Goal: Task Accomplishment & Management: Use online tool/utility

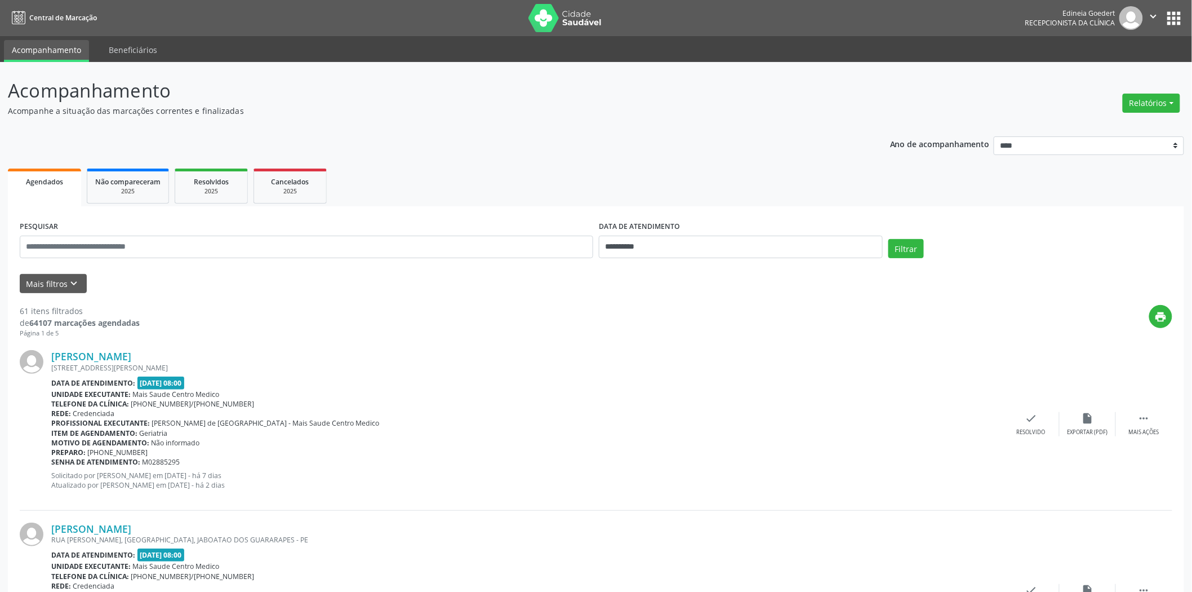
drag, startPoint x: 1162, startPoint y: 119, endPoint x: 1152, endPoint y: 113, distance: 11.4
click at [1152, 110] on button "Relatórios" at bounding box center [1151, 103] width 57 height 19
click at [1126, 119] on link "Agendamentos" at bounding box center [1119, 127] width 121 height 16
select select "*"
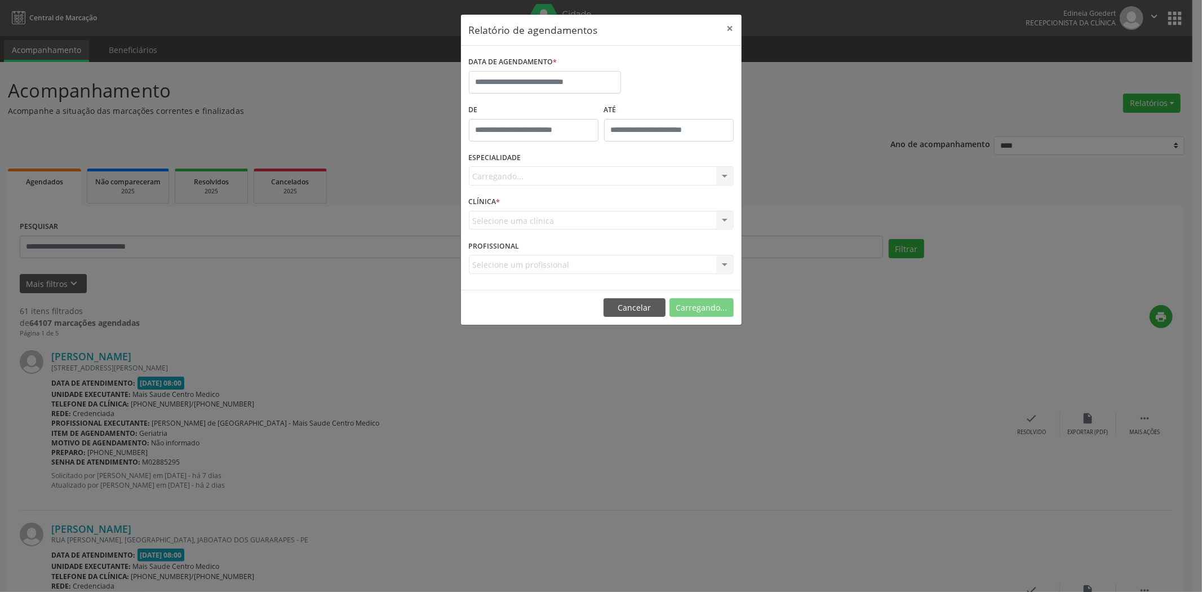
click at [1125, 130] on div "Relatório de agendamentos × DATA DE AGENDAMENTO * De ATÉ ESPECIALIDADE Carregan…" at bounding box center [601, 296] width 1202 height 592
click at [576, 86] on input "text" at bounding box center [545, 82] width 152 height 23
click at [502, 229] on span "25" at bounding box center [506, 231] width 22 height 22
type input "**********"
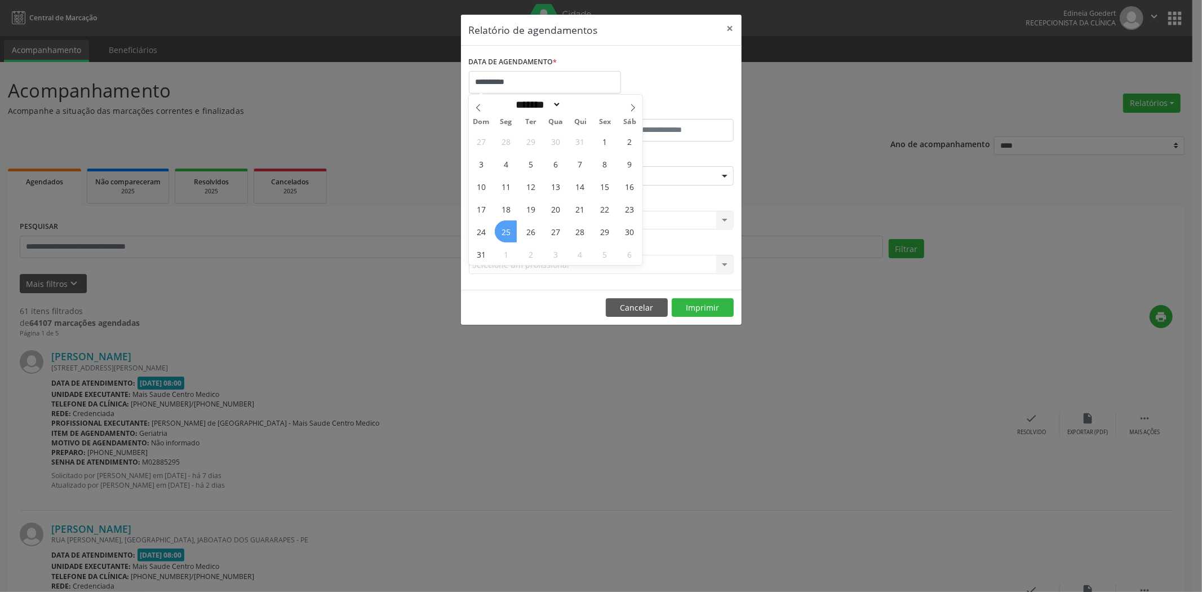
click at [502, 228] on span "25" at bounding box center [506, 231] width 22 height 22
click at [696, 317] on footer "Cancelar Imprimir" at bounding box center [601, 307] width 281 height 35
click at [697, 312] on button "Imprimir" at bounding box center [703, 307] width 62 height 19
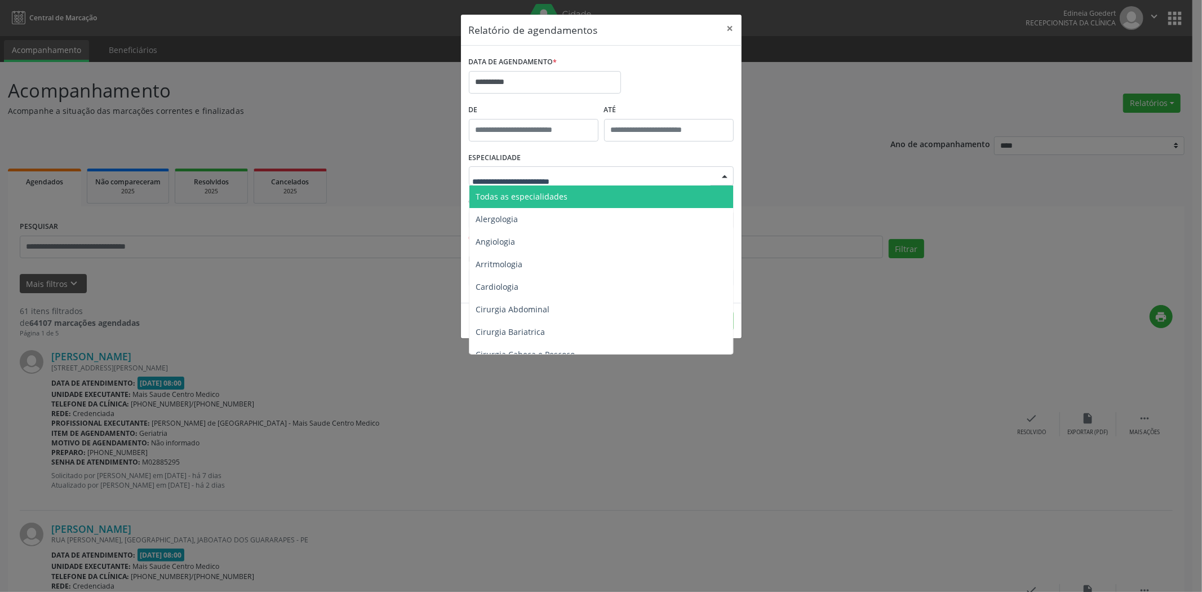
click at [553, 197] on span "Todas as especialidades" at bounding box center [522, 196] width 92 height 11
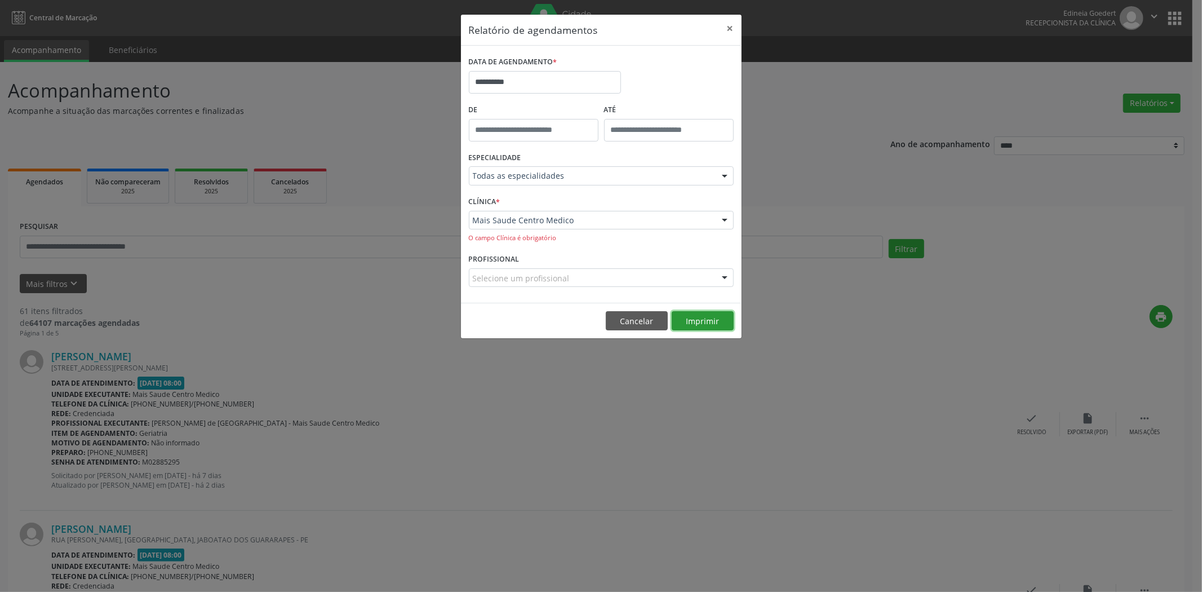
click at [697, 326] on button "Imprimir" at bounding box center [703, 320] width 62 height 19
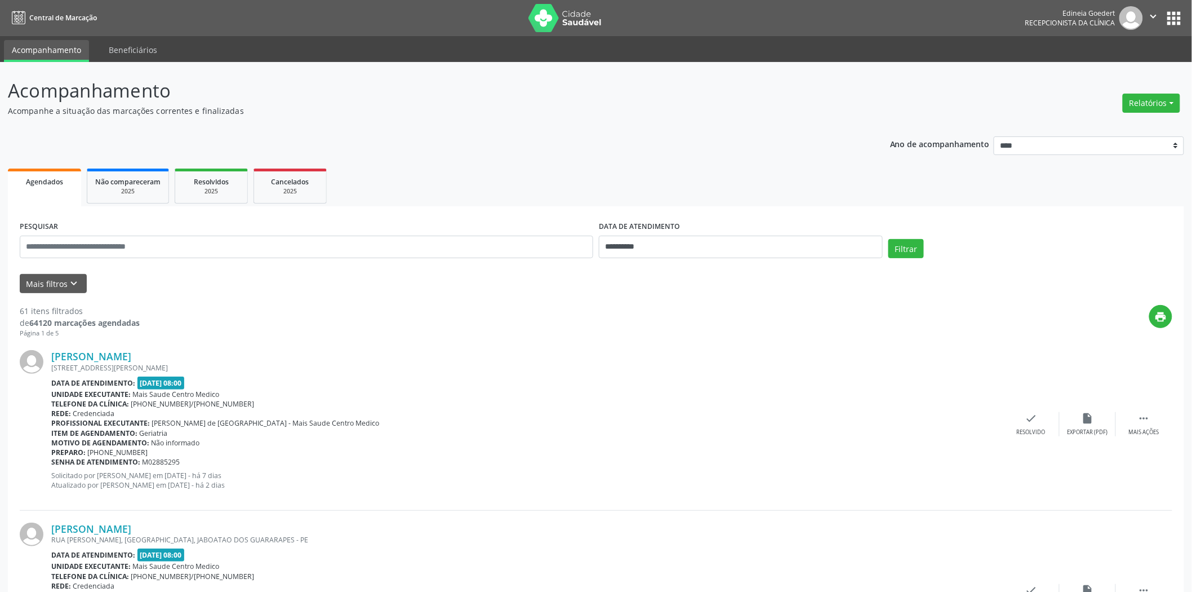
drag, startPoint x: 1153, startPoint y: 101, endPoint x: 1145, endPoint y: 113, distance: 13.8
click at [1154, 104] on button "Relatórios" at bounding box center [1151, 103] width 57 height 19
click at [1142, 116] on ul "Agendamentos Procedimentos realizados" at bounding box center [1120, 134] width 122 height 41
click at [1099, 130] on link "Agendamentos" at bounding box center [1119, 127] width 121 height 16
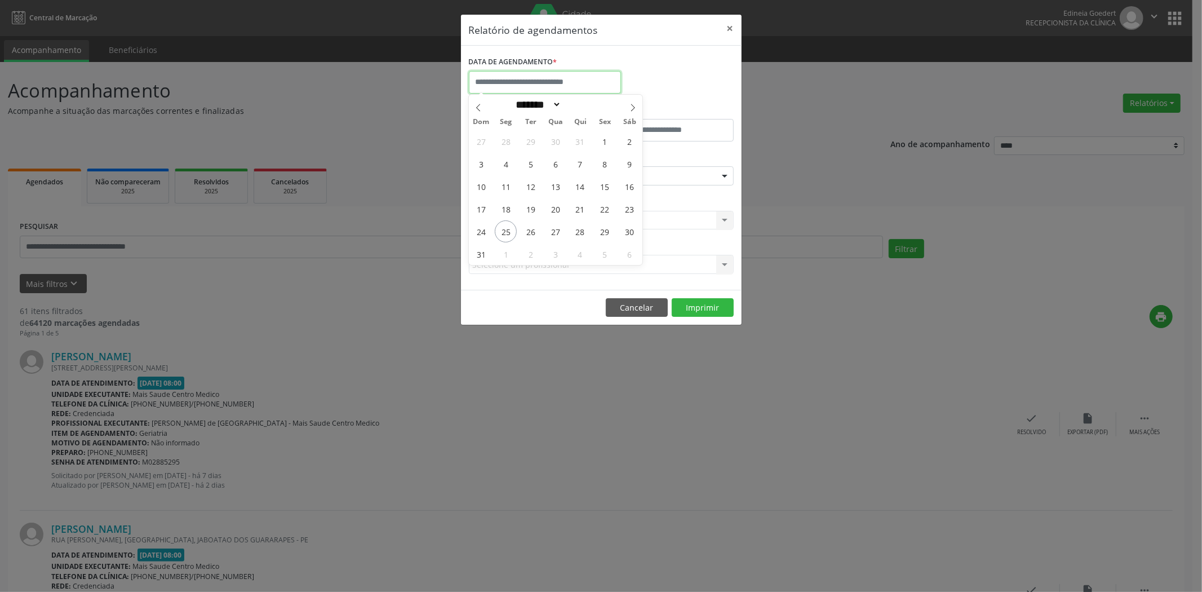
click at [541, 82] on input "text" at bounding box center [545, 82] width 152 height 23
click at [504, 234] on span "25" at bounding box center [506, 231] width 22 height 22
type input "**********"
click at [504, 234] on span "25" at bounding box center [506, 231] width 22 height 22
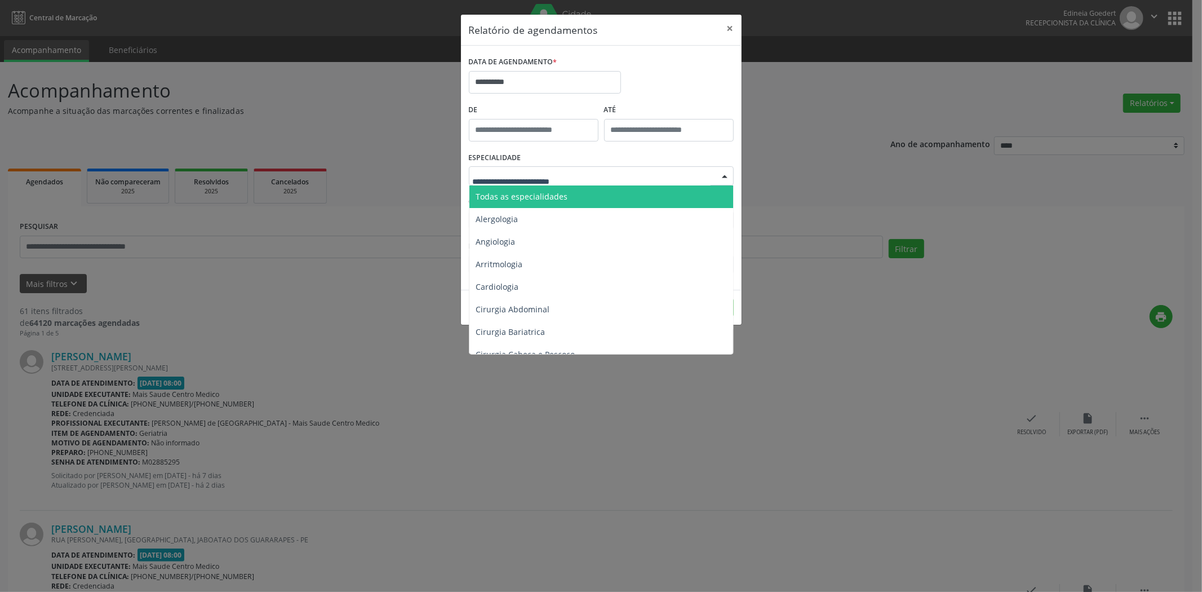
click at [527, 206] on span "Todas as especialidades" at bounding box center [601, 196] width 265 height 23
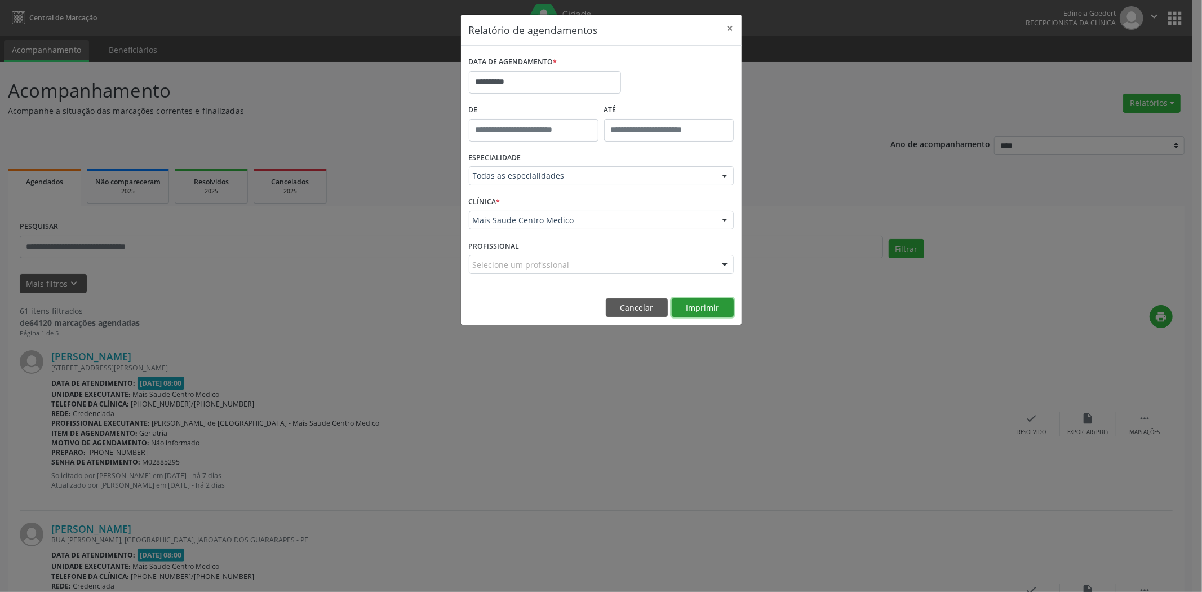
click at [699, 305] on button "Imprimir" at bounding box center [703, 307] width 62 height 19
click at [521, 81] on input "**********" at bounding box center [545, 82] width 152 height 23
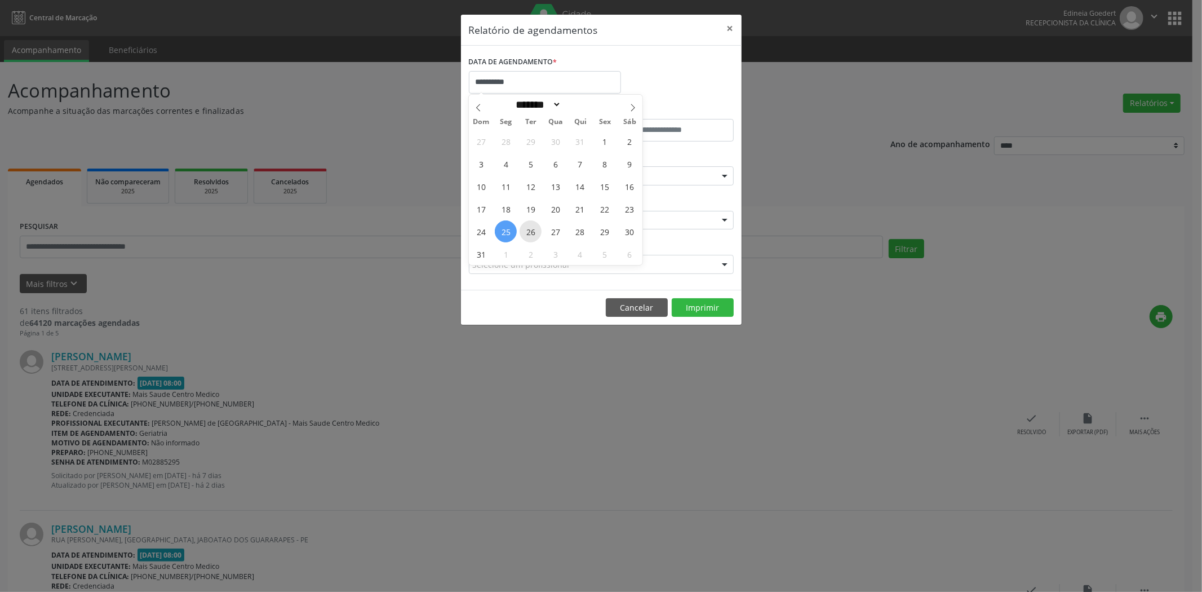
click at [523, 235] on span "26" at bounding box center [530, 231] width 22 height 22
type input "**********"
click at [523, 235] on span "26" at bounding box center [530, 231] width 22 height 22
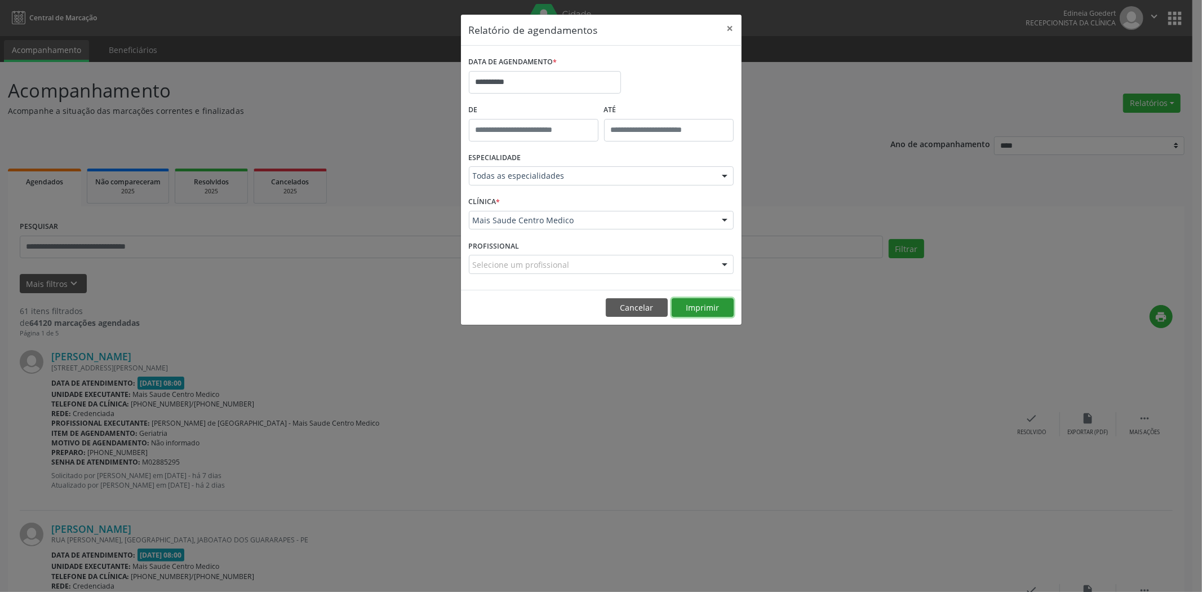
click at [681, 301] on button "Imprimir" at bounding box center [703, 307] width 62 height 19
